Goal: Task Accomplishment & Management: Manage account settings

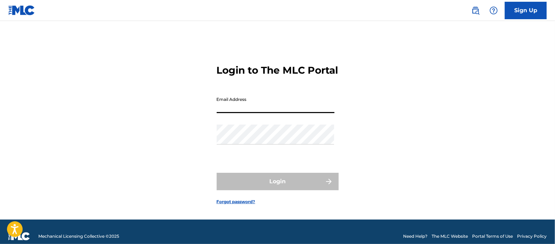
click at [269, 110] on input "Email Address" at bounding box center [276, 103] width 118 height 20
type input "[EMAIL_ADDRESS][DOMAIN_NAME]"
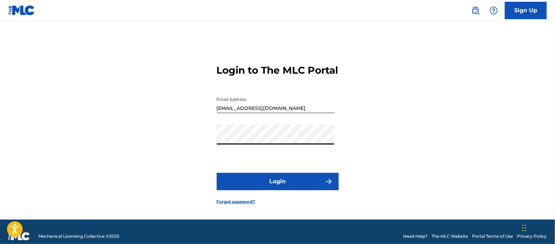
click at [264, 185] on button "Login" at bounding box center [278, 181] width 122 height 17
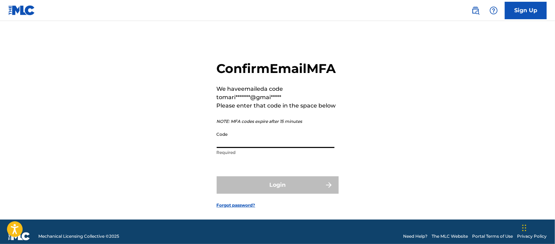
paste input "048165"
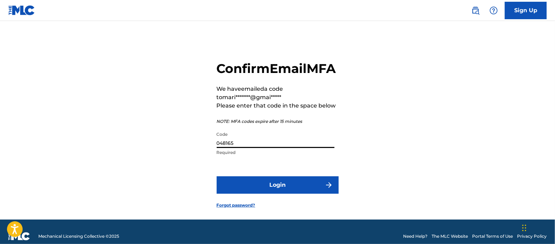
type input "048165"
click at [281, 193] on button "Login" at bounding box center [278, 184] width 122 height 17
